Goal: Information Seeking & Learning: Learn about a topic

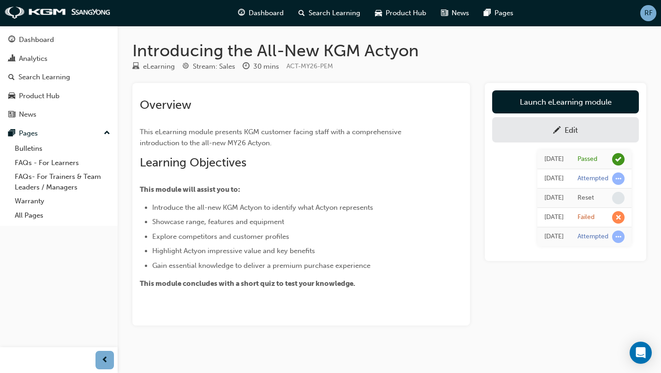
click at [128, 87] on div "Introducing the All-New KGM Actyon eLearning Stream: Sales 30 mins ACT-MY26-PEM…" at bounding box center [390, 198] width 544 height 315
click at [590, 127] on div "Edit" at bounding box center [565, 130] width 133 height 12
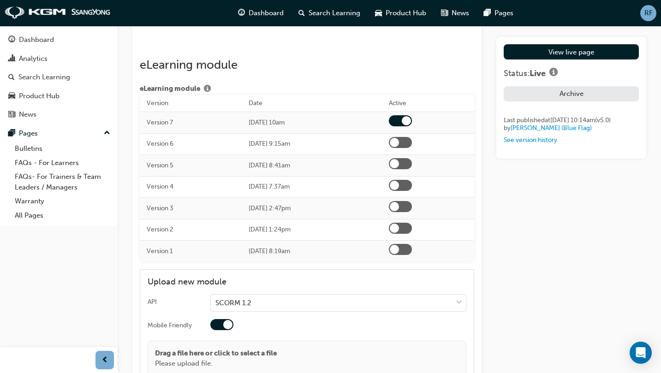
scroll to position [1391, 0]
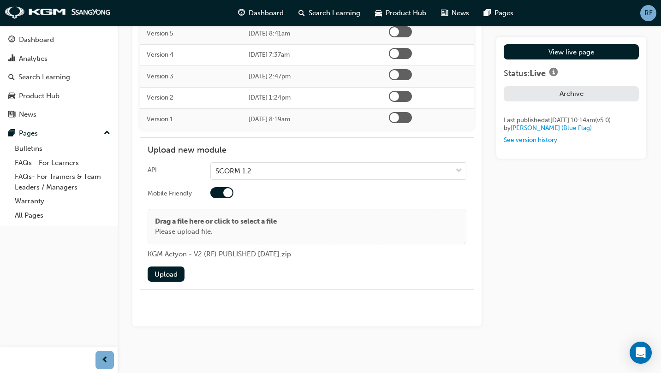
scroll to position [1530, 0]
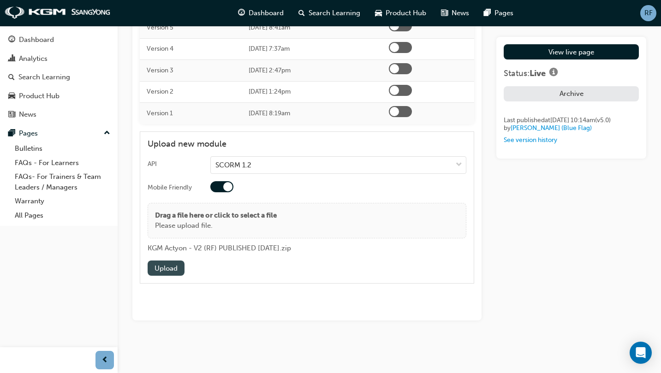
click at [178, 270] on button "Upload" at bounding box center [166, 268] width 37 height 15
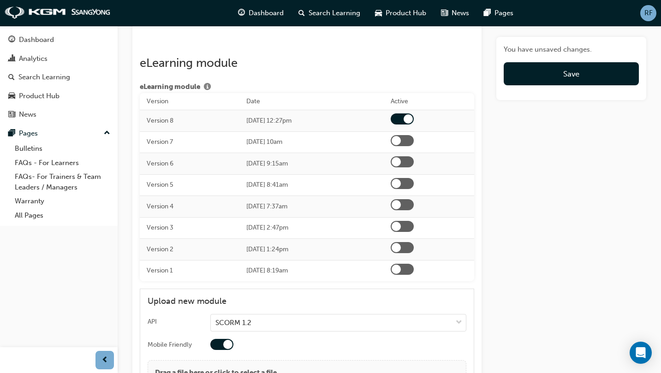
scroll to position [1391, 0]
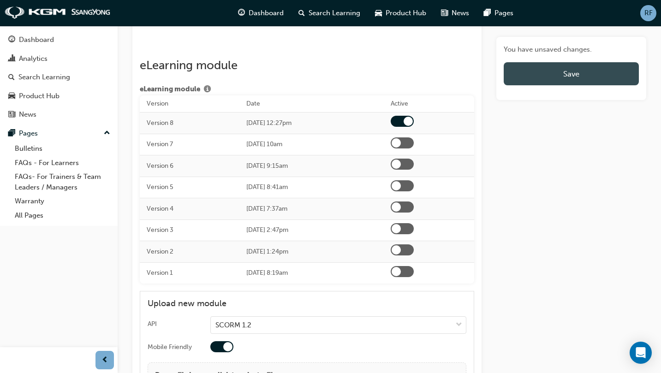
click at [560, 75] on button "Save" at bounding box center [571, 73] width 135 height 23
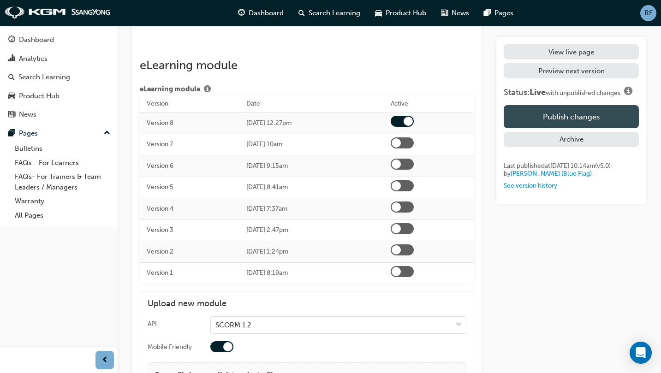
click at [582, 126] on button "Publish changes" at bounding box center [571, 116] width 135 height 23
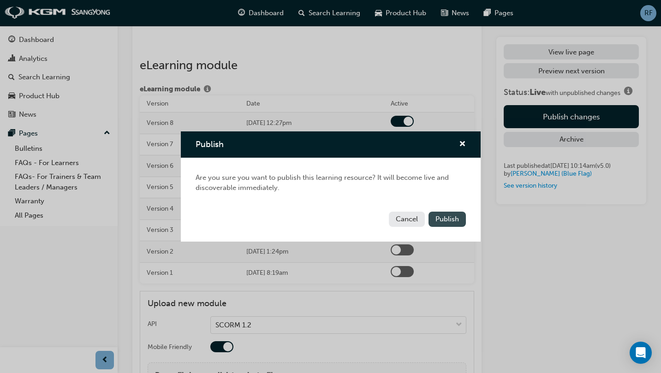
click at [450, 223] on span "Publish" at bounding box center [448, 219] width 24 height 8
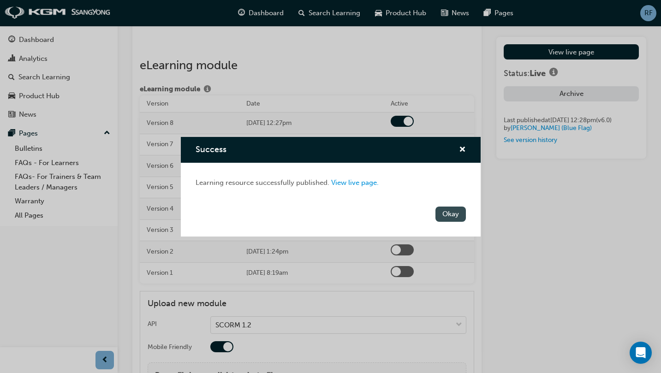
click at [451, 216] on button "Okay" at bounding box center [451, 214] width 30 height 15
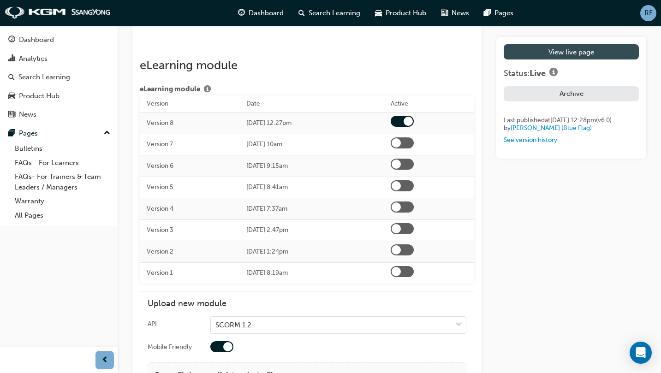
click at [580, 48] on link "View live page" at bounding box center [571, 51] width 135 height 15
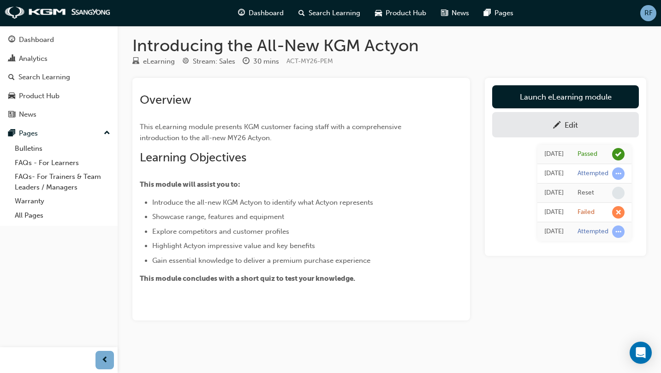
scroll to position [5, 0]
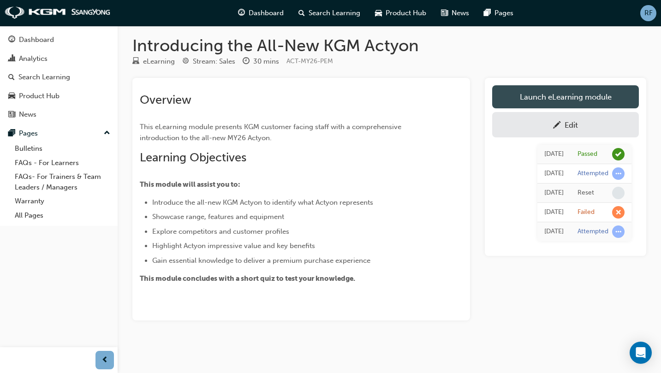
click at [565, 91] on link "Launch eLearning module" at bounding box center [566, 96] width 147 height 23
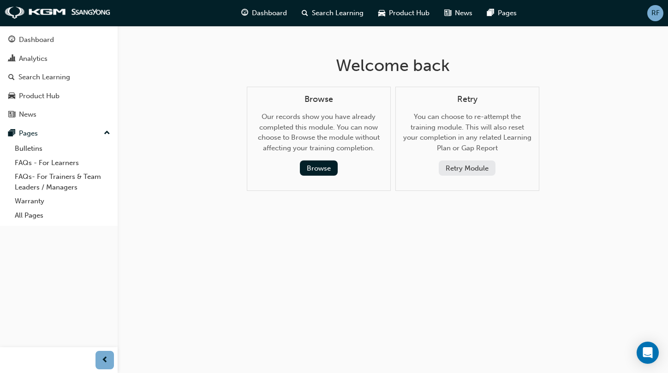
click at [464, 174] on button "Retry Module" at bounding box center [467, 168] width 57 height 15
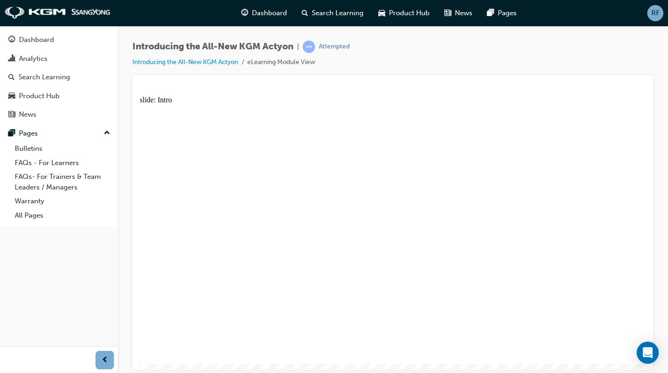
click at [136, 197] on div at bounding box center [392, 222] width 521 height 295
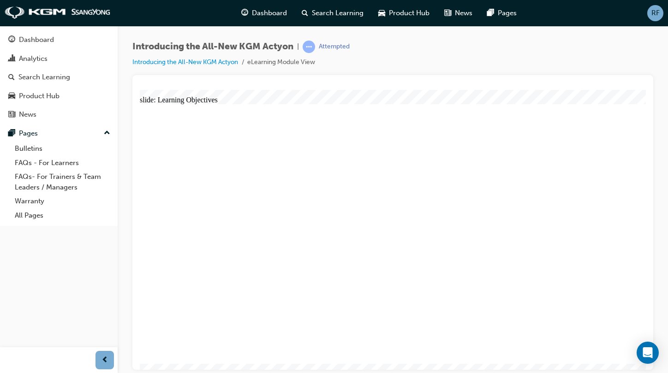
drag, startPoint x: 623, startPoint y: 114, endPoint x: 805, endPoint y: 204, distance: 203.5
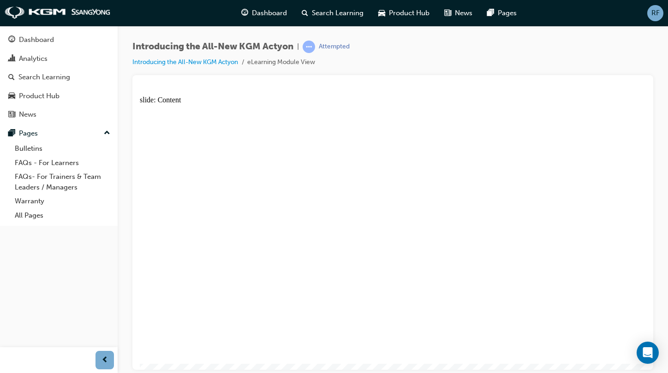
click at [652, 302] on div at bounding box center [392, 222] width 521 height 295
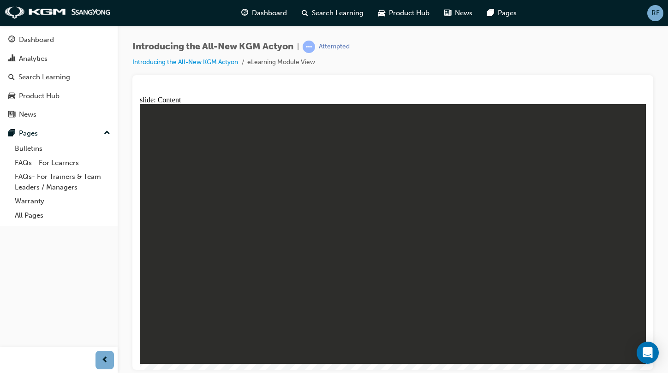
drag, startPoint x: 610, startPoint y: 185, endPoint x: 618, endPoint y: 186, distance: 7.9
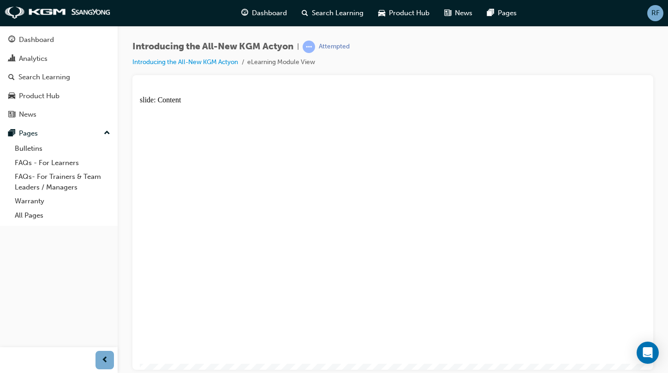
drag, startPoint x: 583, startPoint y: 227, endPoint x: 574, endPoint y: 269, distance: 42.6
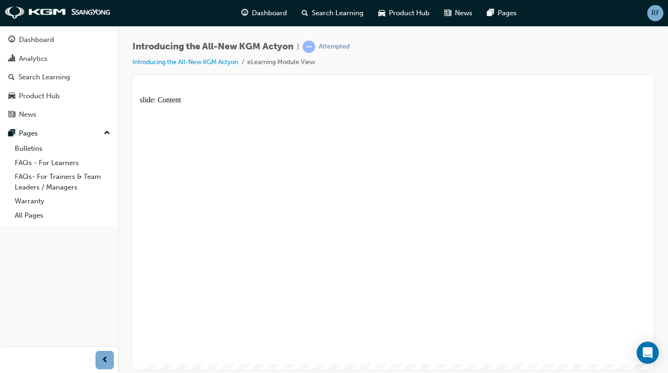
drag, startPoint x: 185, startPoint y: 255, endPoint x: 196, endPoint y: 272, distance: 20.7
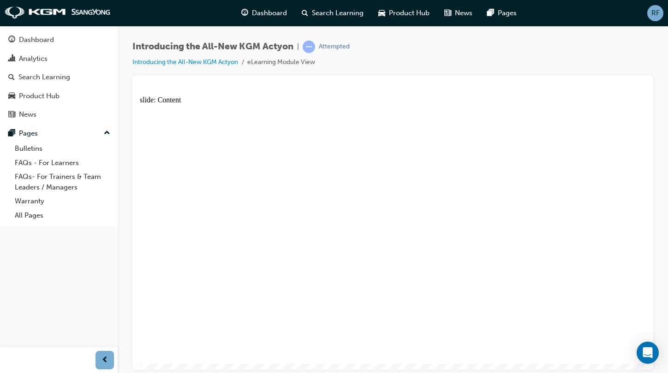
drag, startPoint x: 603, startPoint y: 272, endPoint x: 598, endPoint y: 270, distance: 5.6
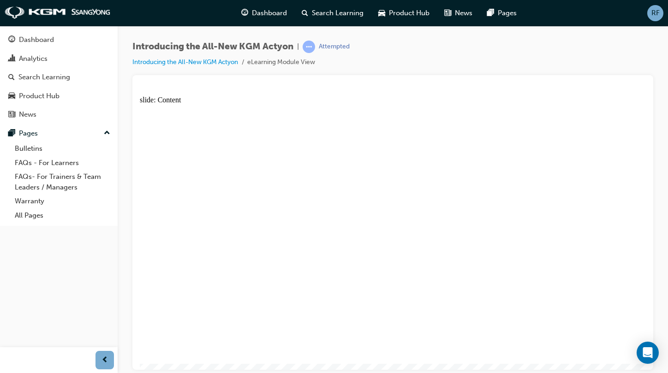
drag, startPoint x: 349, startPoint y: 260, endPoint x: 362, endPoint y: 269, distance: 16.3
drag, startPoint x: 432, startPoint y: 260, endPoint x: 455, endPoint y: 266, distance: 24.3
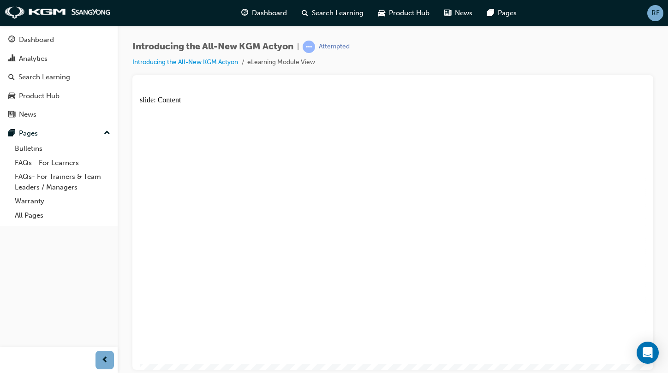
drag, startPoint x: 499, startPoint y: 19, endPoint x: 649, endPoint y: 105, distance: 173.6
click at [649, 105] on div at bounding box center [392, 222] width 521 height 295
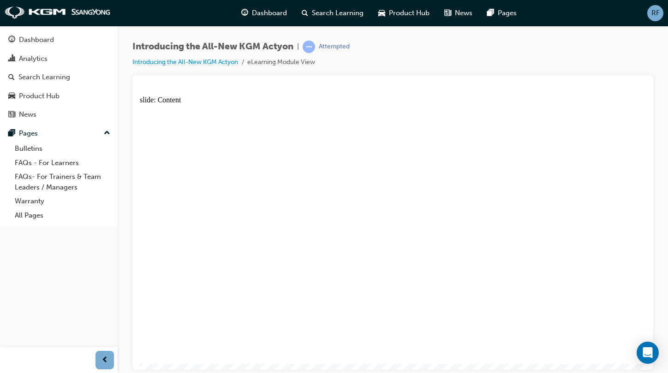
drag, startPoint x: 624, startPoint y: 106, endPoint x: 622, endPoint y: 114, distance: 8.1
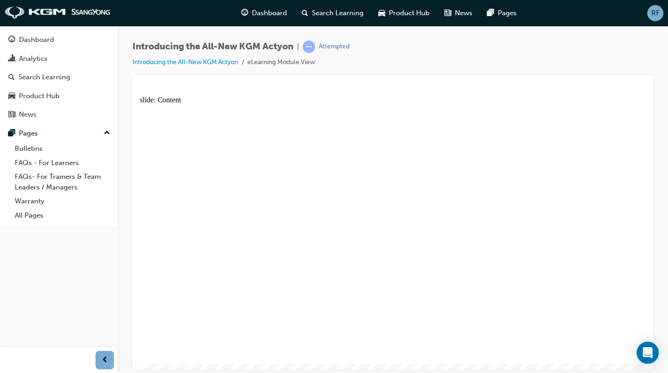
radio input "true"
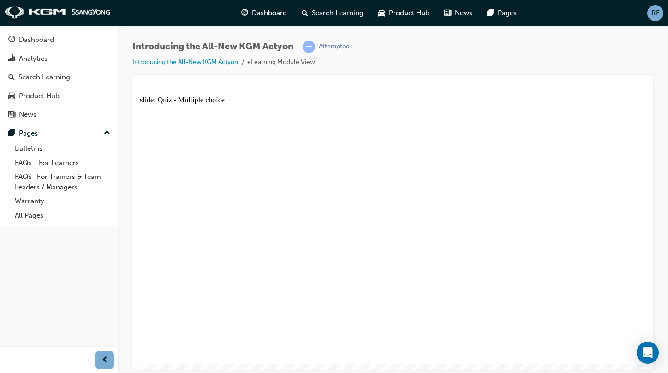
radio input "true"
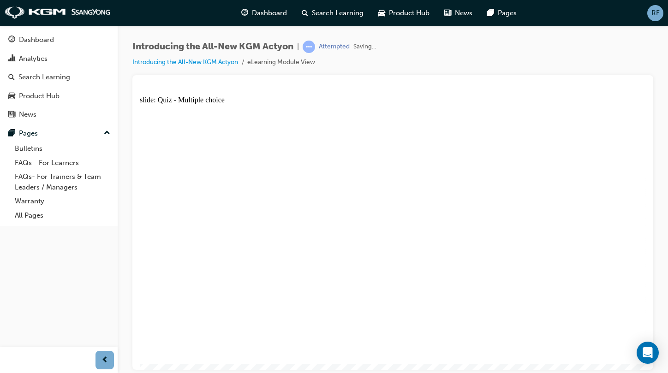
radio input "true"
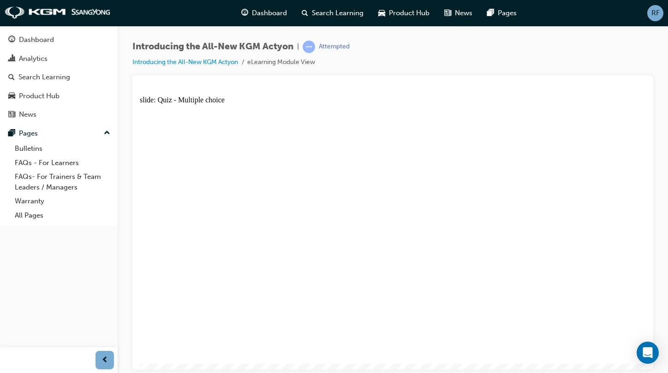
radio input "true"
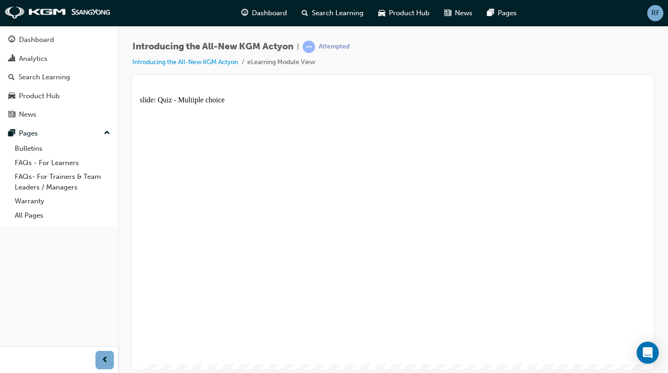
drag, startPoint x: 462, startPoint y: 250, endPoint x: 318, endPoint y: 289, distance: 149.8
radio input "true"
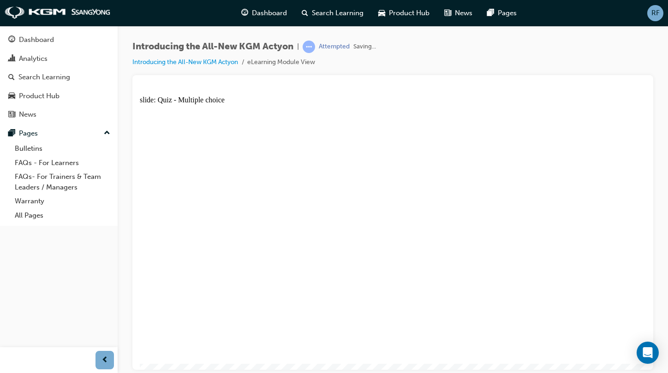
radio input "true"
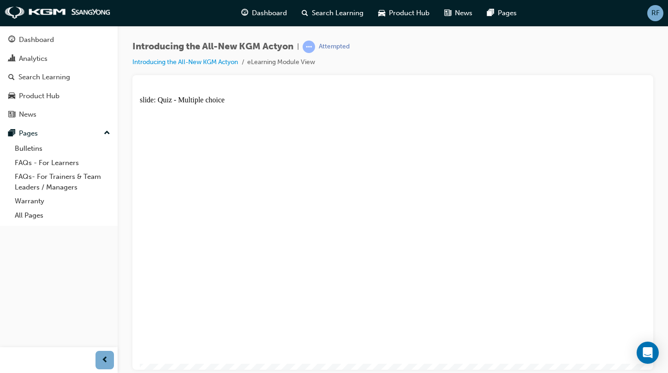
radio input "true"
drag, startPoint x: 436, startPoint y: 297, endPoint x: 348, endPoint y: 299, distance: 88.7
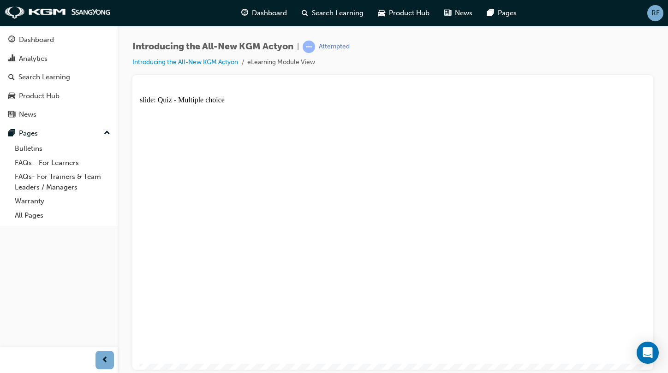
radio input "true"
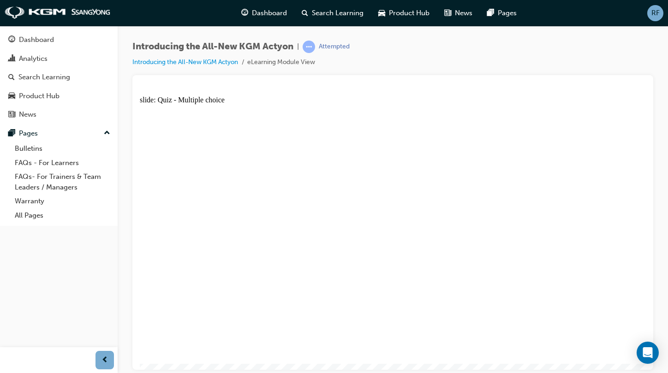
radio input "true"
